Goal: Contribute content

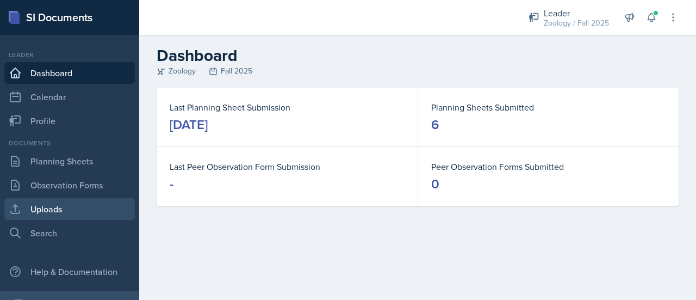
click at [81, 213] on link "Uploads" at bounding box center [69, 209] width 131 height 22
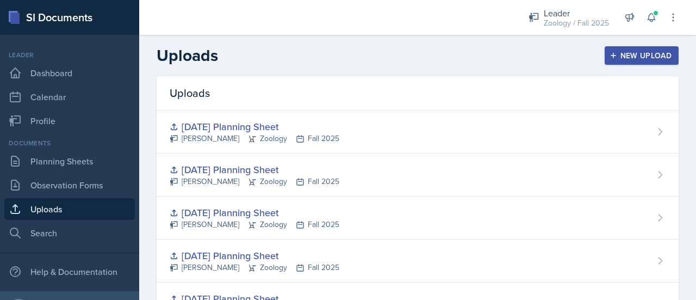
click at [618, 57] on div "New Upload" at bounding box center [642, 55] width 60 height 9
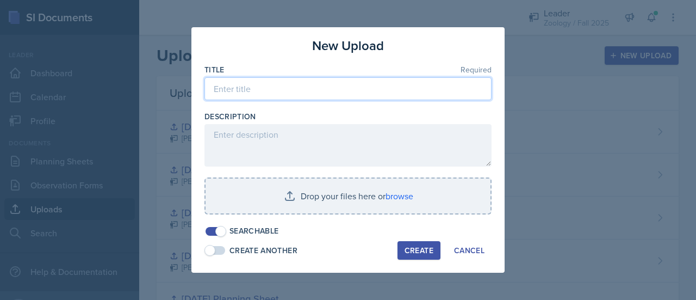
click at [306, 91] on input at bounding box center [347, 88] width 287 height 23
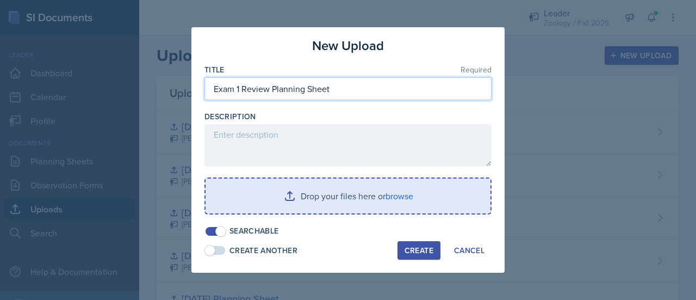
type input "Exam 1 Review Planning Sheet"
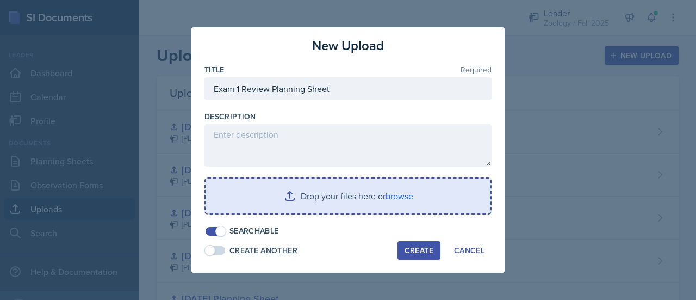
click at [321, 210] on input "file" at bounding box center [348, 195] width 285 height 35
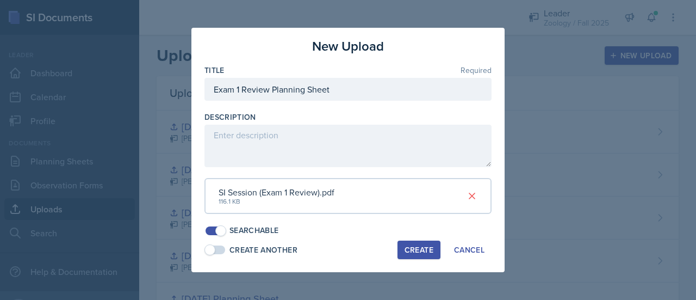
click at [423, 245] on div "Create" at bounding box center [419, 249] width 29 height 9
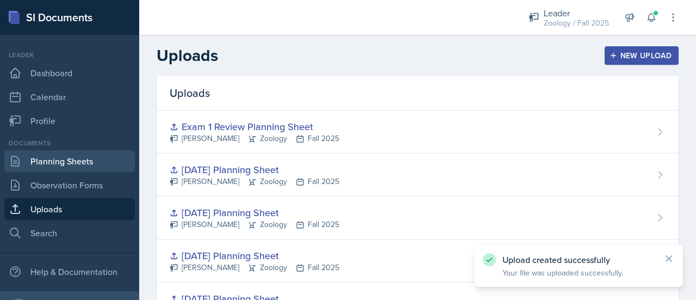
click at [109, 164] on link "Planning Sheets" at bounding box center [69, 161] width 131 height 22
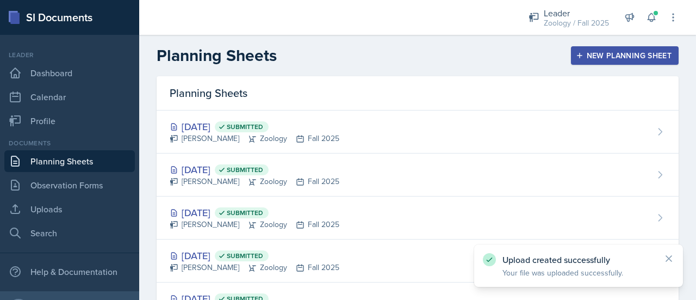
click at [571, 58] on button "New Planning Sheet" at bounding box center [625, 55] width 108 height 18
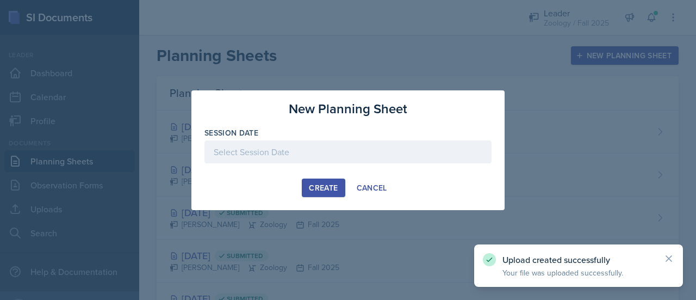
click at [309, 152] on div at bounding box center [347, 151] width 287 height 23
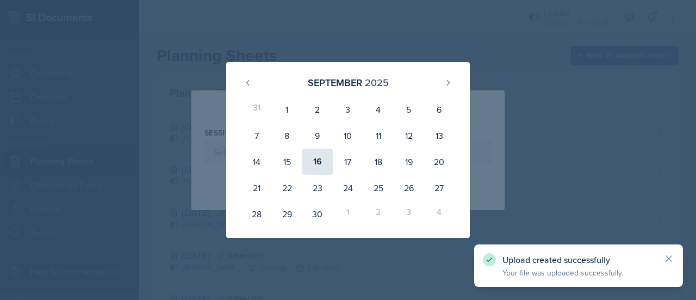
click at [315, 159] on div "16" at bounding box center [317, 161] width 30 height 26
type input "[DATE]"
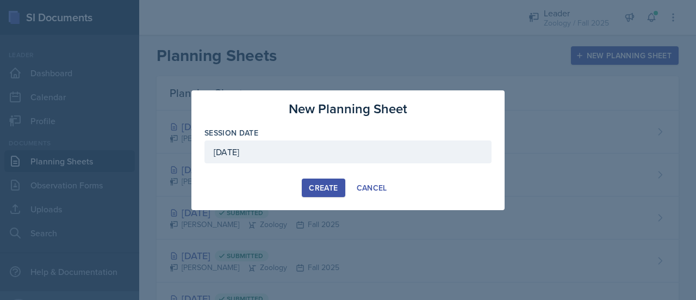
click at [330, 187] on div "Create" at bounding box center [323, 187] width 29 height 9
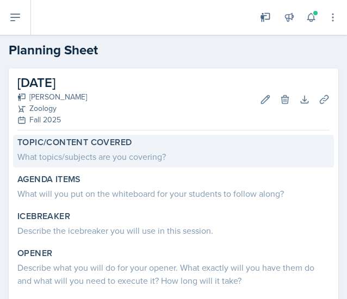
click at [137, 153] on div "What topics/subjects are you covering?" at bounding box center [173, 156] width 312 height 13
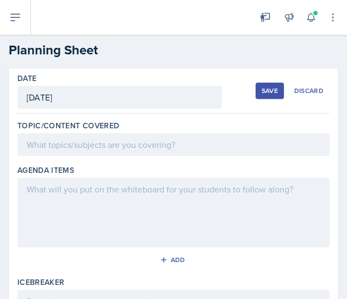
click at [63, 149] on div at bounding box center [173, 144] width 312 height 23
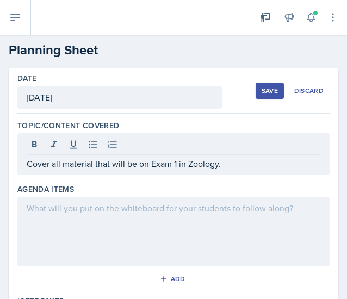
click at [111, 229] on div at bounding box center [173, 232] width 312 height 70
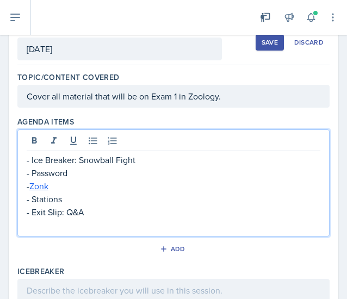
scroll to position [49, 0]
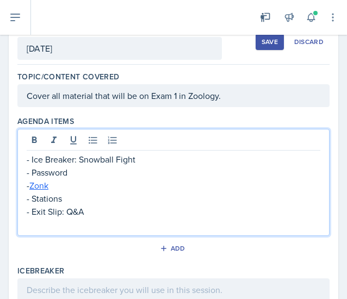
click at [94, 222] on p at bounding box center [174, 224] width 294 height 13
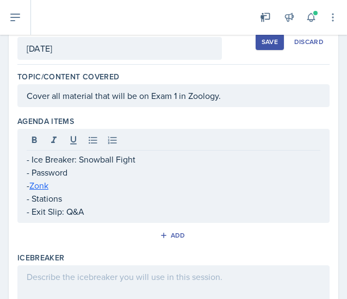
click at [114, 271] on div at bounding box center [173, 300] width 312 height 70
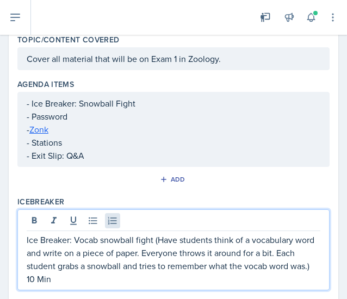
scroll to position [234, 0]
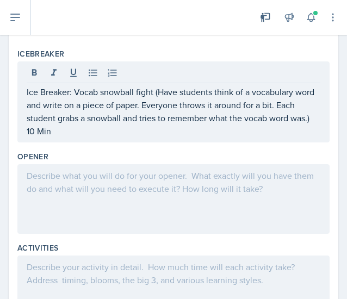
click at [144, 202] on div at bounding box center [173, 199] width 312 height 70
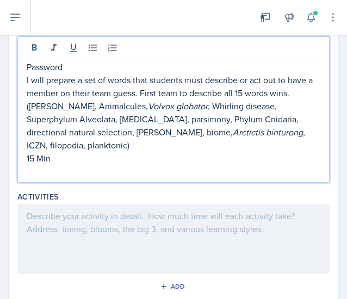
scroll to position [354, 0]
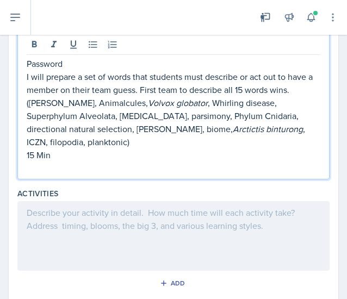
click at [170, 224] on div at bounding box center [173, 236] width 312 height 70
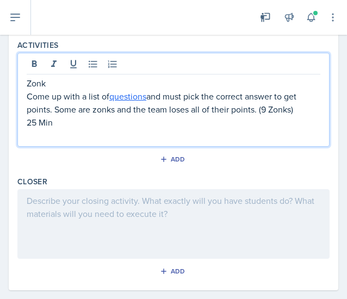
scroll to position [485, 0]
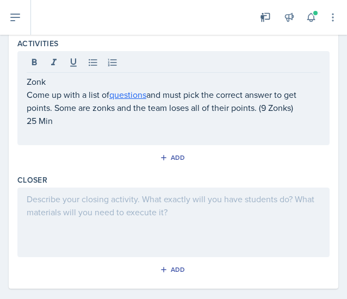
click at [93, 222] on div at bounding box center [173, 223] width 312 height 70
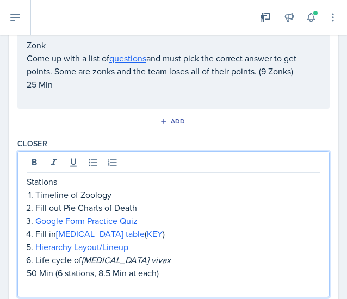
scroll to position [559, 0]
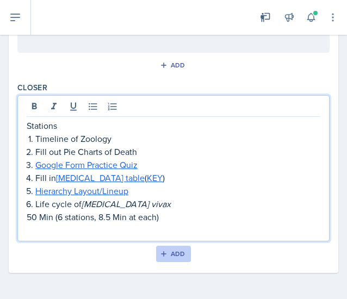
click at [166, 252] on div "Add" at bounding box center [173, 254] width 23 height 9
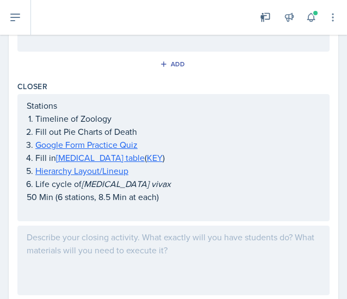
click at [171, 232] on div at bounding box center [173, 261] width 312 height 70
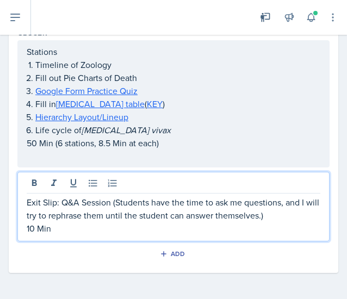
scroll to position [0, 0]
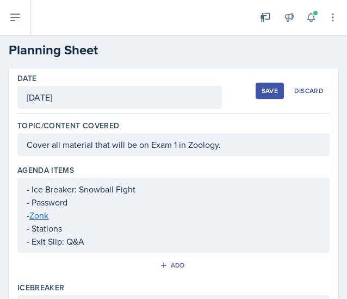
click at [262, 86] on div "Save" at bounding box center [270, 90] width 16 height 9
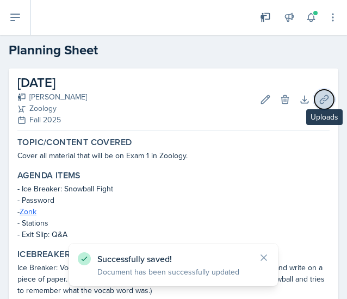
click at [319, 102] on icon at bounding box center [324, 99] width 11 height 11
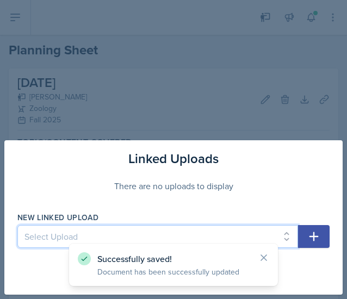
click at [127, 231] on select "Select Upload [DATE] Planning Sheet [DATE] Planning Sheet [DATE] Planning Sheet…" at bounding box center [157, 236] width 281 height 23
select select "5b4bf84a-29bd-487f-8d42-87ded22671d0"
click at [17, 226] on select "Select Upload [DATE] Planning Sheet [DATE] Planning Sheet [DATE] Planning Sheet…" at bounding box center [157, 236] width 281 height 23
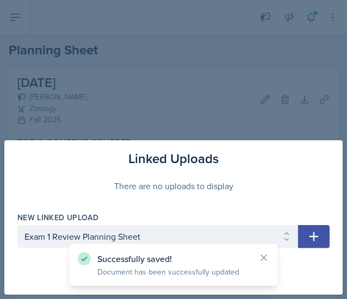
click at [313, 238] on icon "button" at bounding box center [313, 236] width 9 height 9
select select
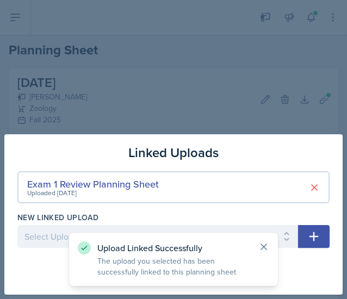
click at [259, 244] on icon at bounding box center [263, 246] width 11 height 11
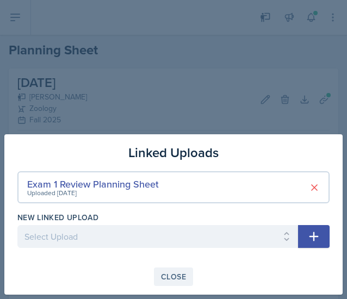
click at [187, 272] on button "Close" at bounding box center [173, 277] width 39 height 18
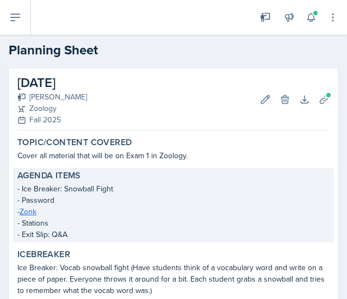
scroll to position [437, 0]
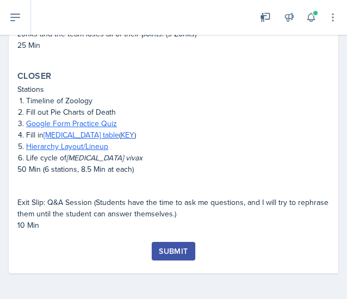
click at [181, 247] on div "Submit" at bounding box center [173, 251] width 29 height 9
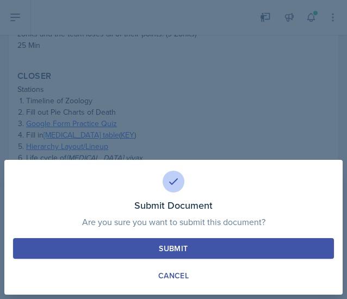
click at [205, 239] on button "Submit" at bounding box center [173, 248] width 321 height 21
